Goal: Browse casually

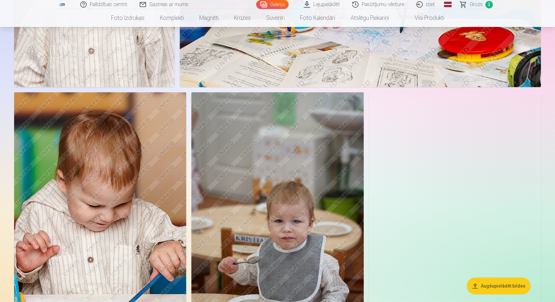
scroll to position [1606, 0]
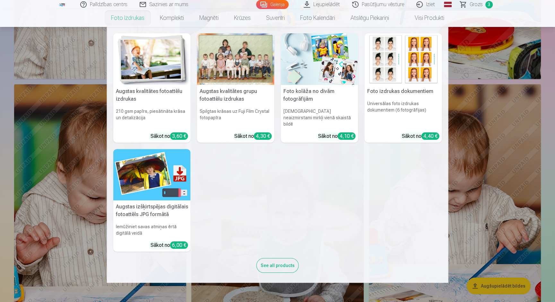
click at [157, 56] on img at bounding box center [151, 59] width 77 height 52
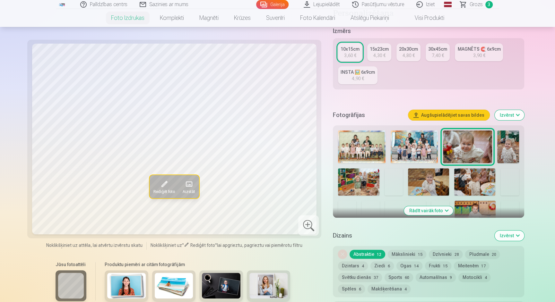
scroll to position [116, 0]
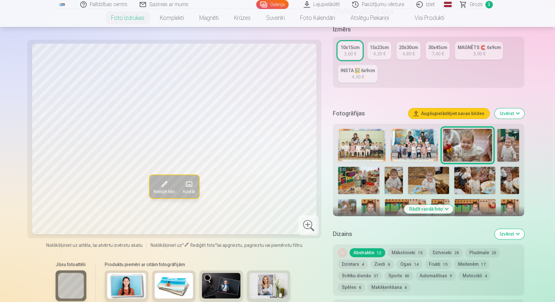
click at [380, 140] on img at bounding box center [361, 145] width 47 height 33
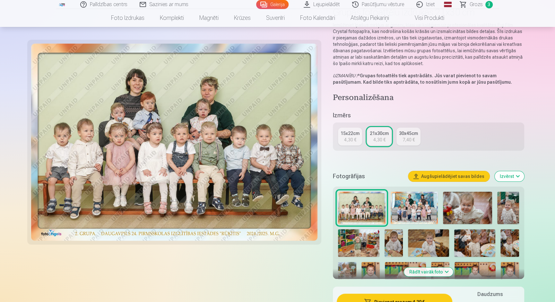
scroll to position [60, 0]
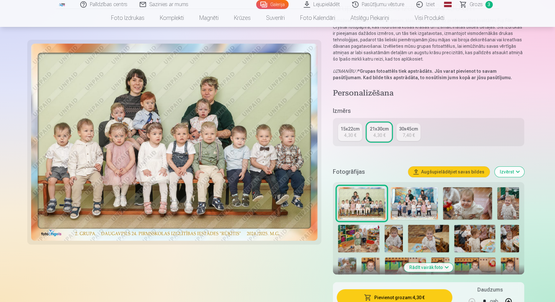
click at [466, 204] on img at bounding box center [467, 203] width 49 height 33
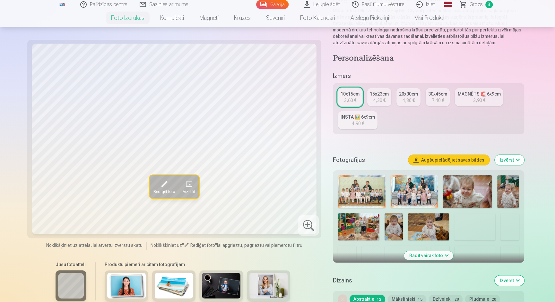
scroll to position [73, 0]
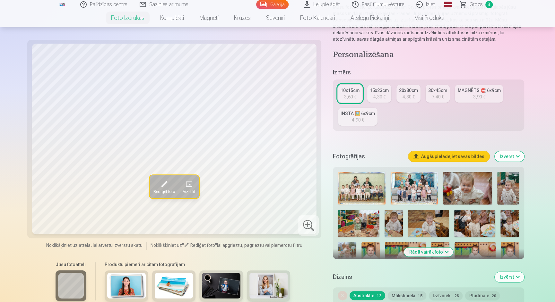
click at [464, 187] on img at bounding box center [467, 188] width 49 height 33
click at [507, 186] on img at bounding box center [508, 188] width 22 height 33
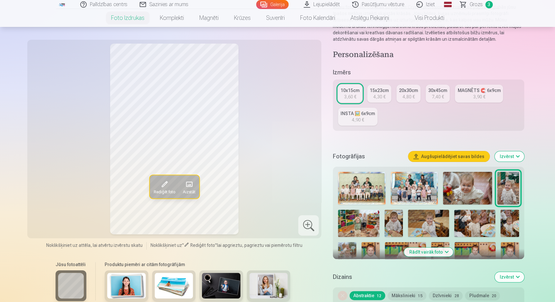
click at [361, 226] on img at bounding box center [358, 224] width 41 height 28
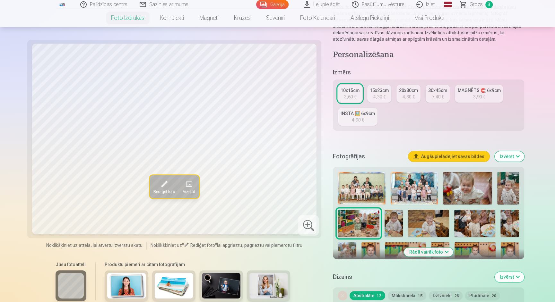
click at [399, 225] on img at bounding box center [393, 224] width 18 height 28
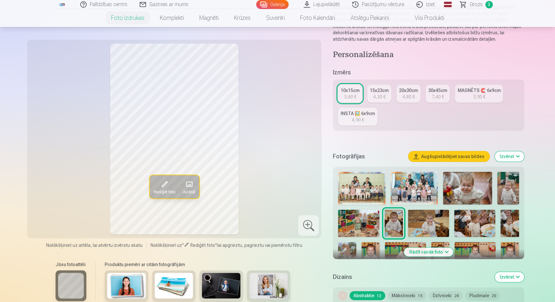
click at [431, 227] on img at bounding box center [428, 224] width 41 height 28
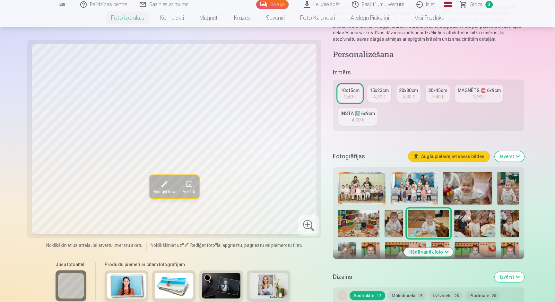
click at [479, 227] on img at bounding box center [474, 224] width 41 height 28
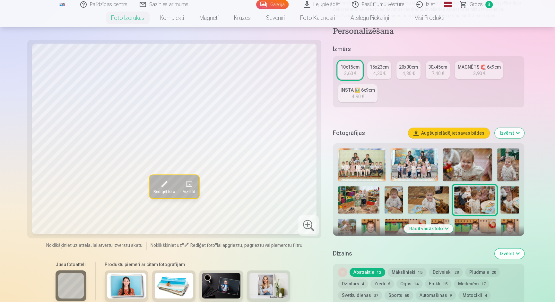
scroll to position [97, 0]
click at [433, 228] on button "Rādīt vairāk foto" at bounding box center [428, 228] width 49 height 9
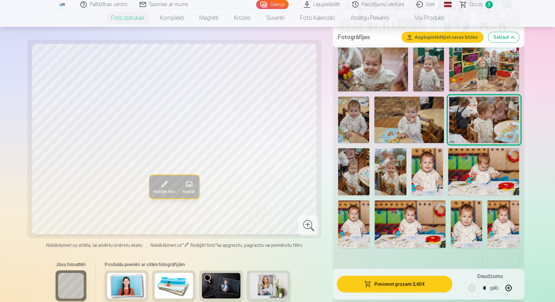
scroll to position [269, 0]
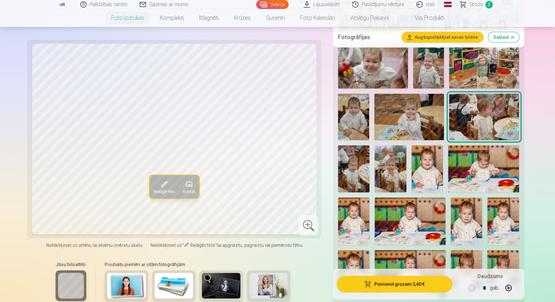
click at [433, 168] on img at bounding box center [426, 168] width 31 height 47
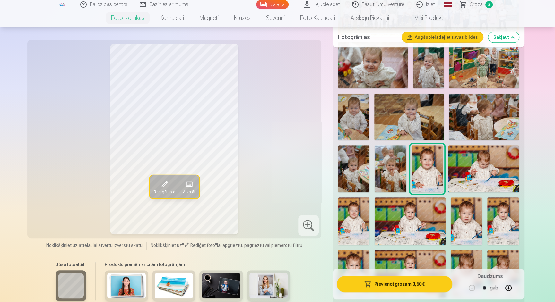
click at [472, 221] on img at bounding box center [466, 221] width 31 height 47
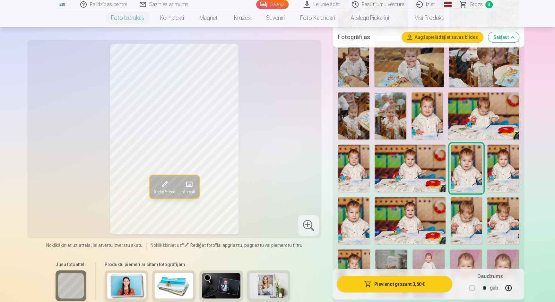
scroll to position [328, 0]
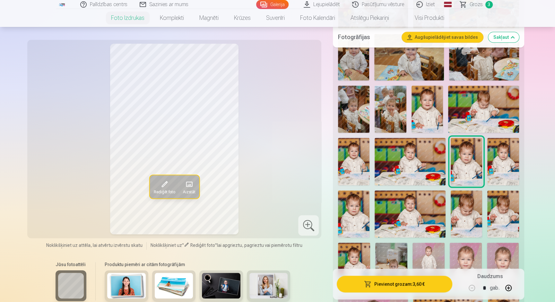
click at [360, 211] on img at bounding box center [353, 214] width 31 height 47
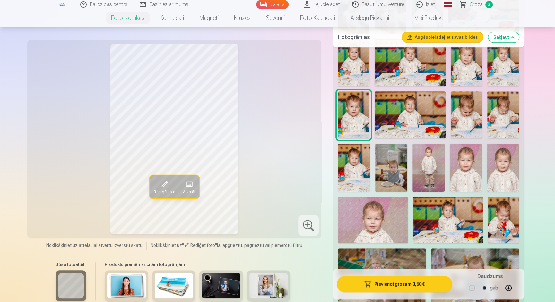
scroll to position [428, 0]
click at [421, 176] on img at bounding box center [428, 167] width 32 height 48
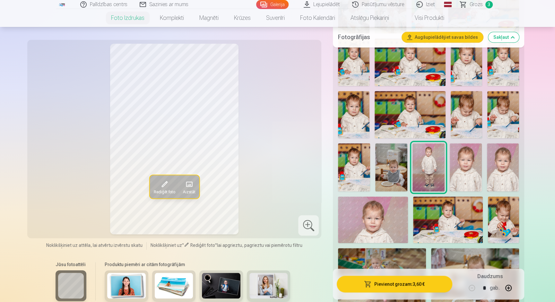
click at [389, 169] on img at bounding box center [391, 167] width 32 height 48
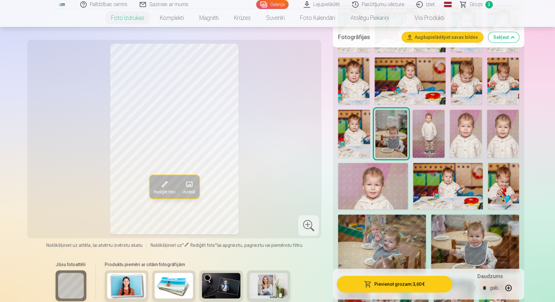
scroll to position [463, 0]
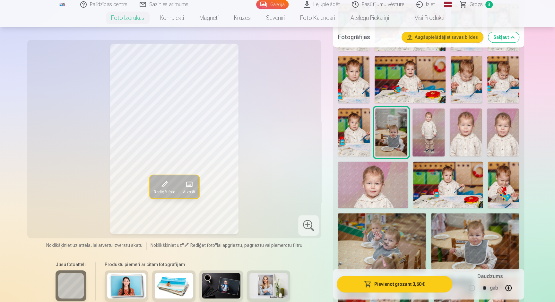
click at [462, 191] on img at bounding box center [448, 185] width 70 height 47
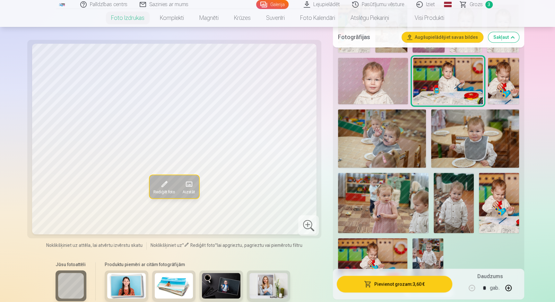
scroll to position [569, 0]
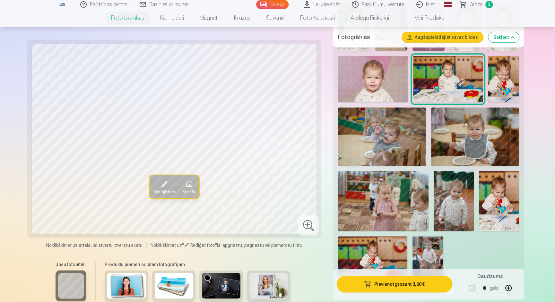
click at [387, 143] on img at bounding box center [382, 137] width 88 height 58
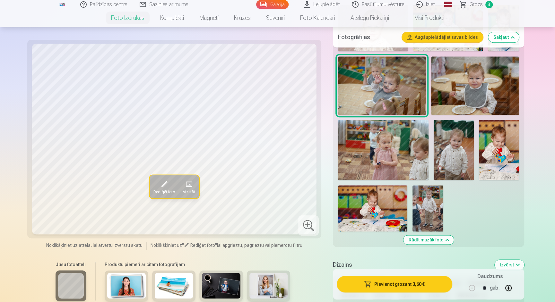
scroll to position [621, 0]
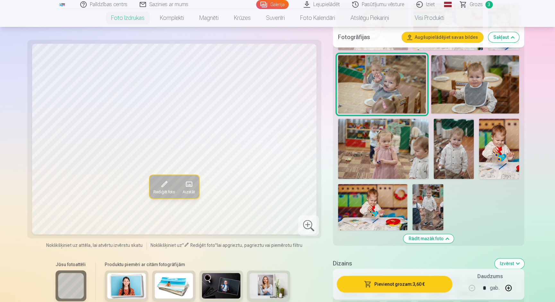
click at [422, 212] on img at bounding box center [427, 207] width 31 height 46
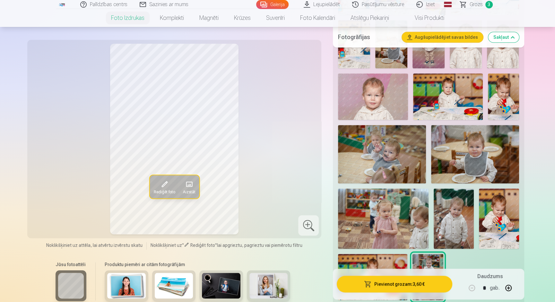
scroll to position [547, 0]
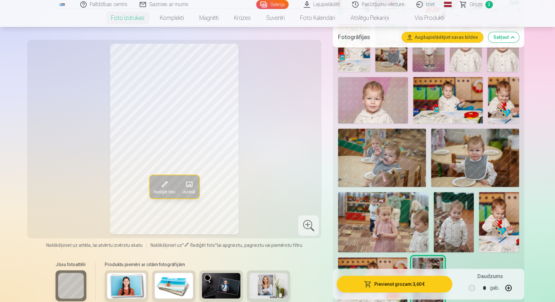
click at [401, 144] on img at bounding box center [382, 158] width 88 height 58
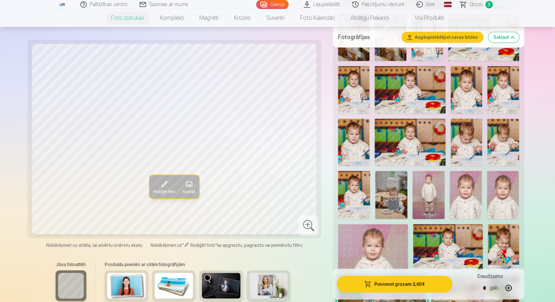
scroll to position [397, 0]
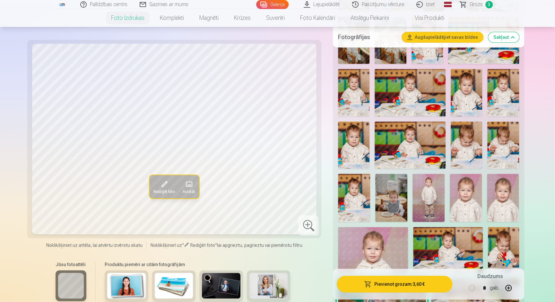
click at [501, 99] on img at bounding box center [502, 92] width 31 height 47
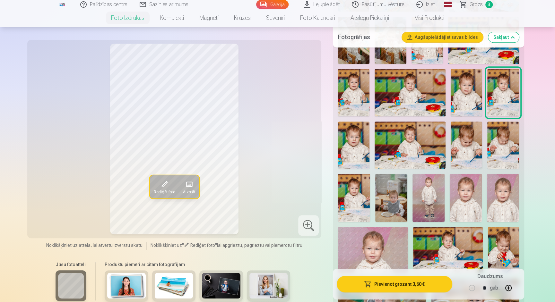
click at [469, 100] on img at bounding box center [466, 92] width 31 height 47
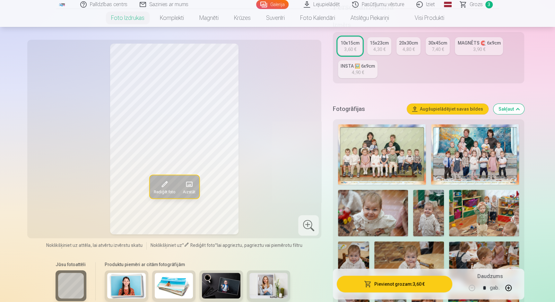
scroll to position [0, 0]
